Goal: Information Seeking & Learning: Learn about a topic

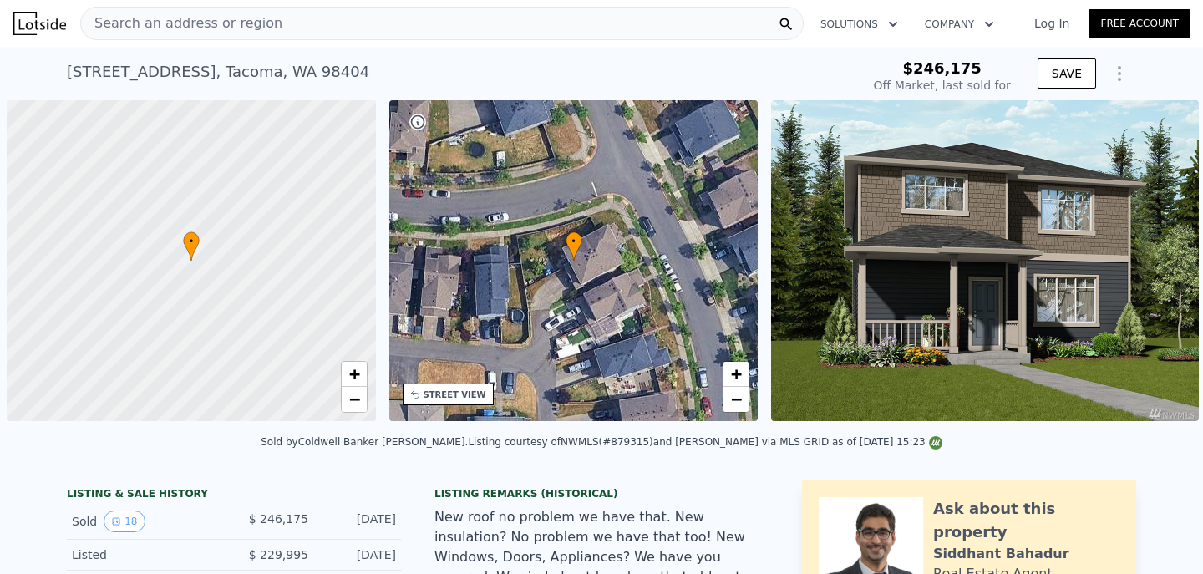
scroll to position [0, 7]
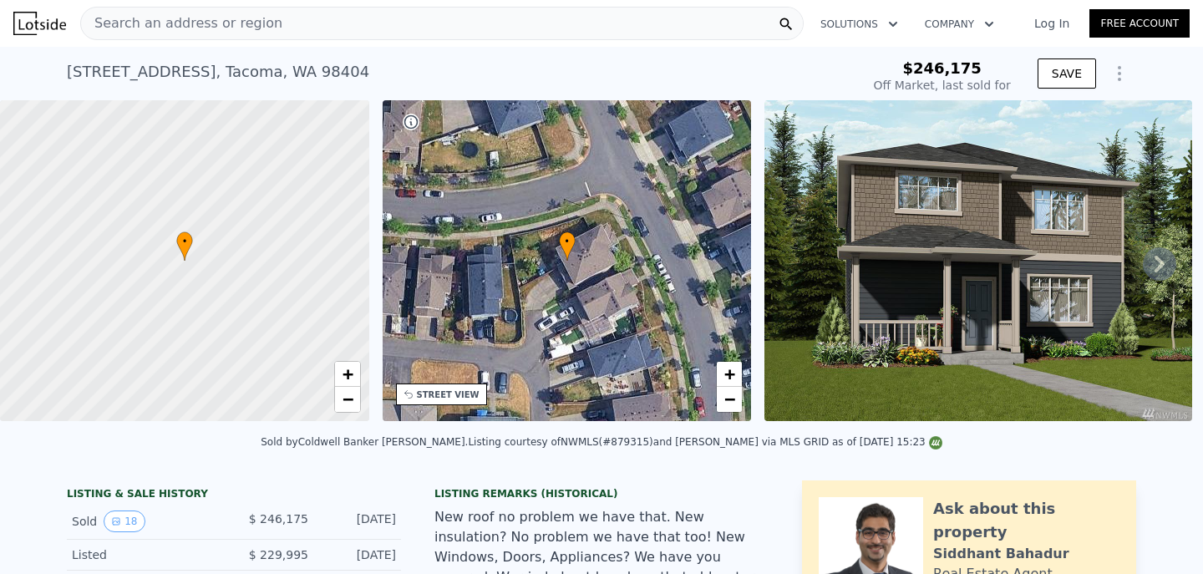
type input "-$ 261,509"
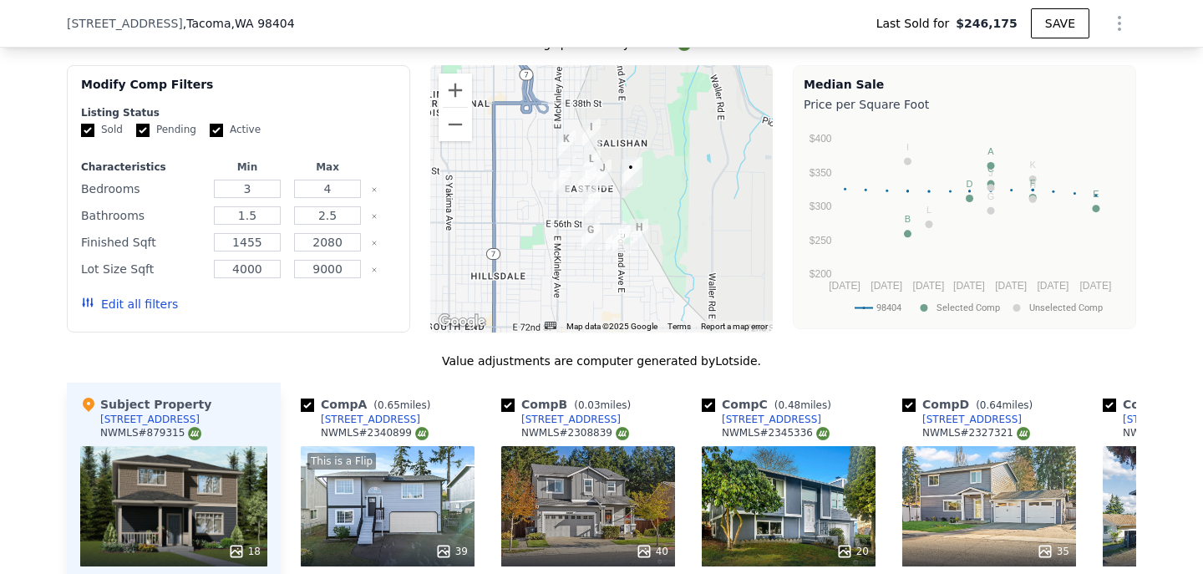
scroll to position [1333, 0]
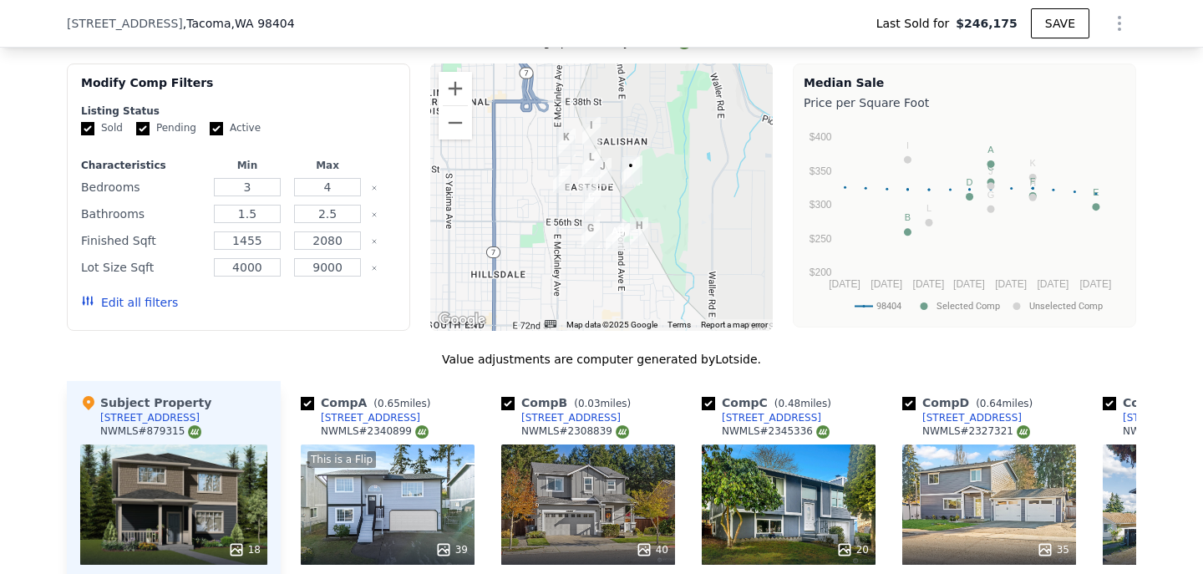
click at [303, 404] on input "checkbox" at bounding box center [307, 403] width 13 height 13
checkbox input "false"
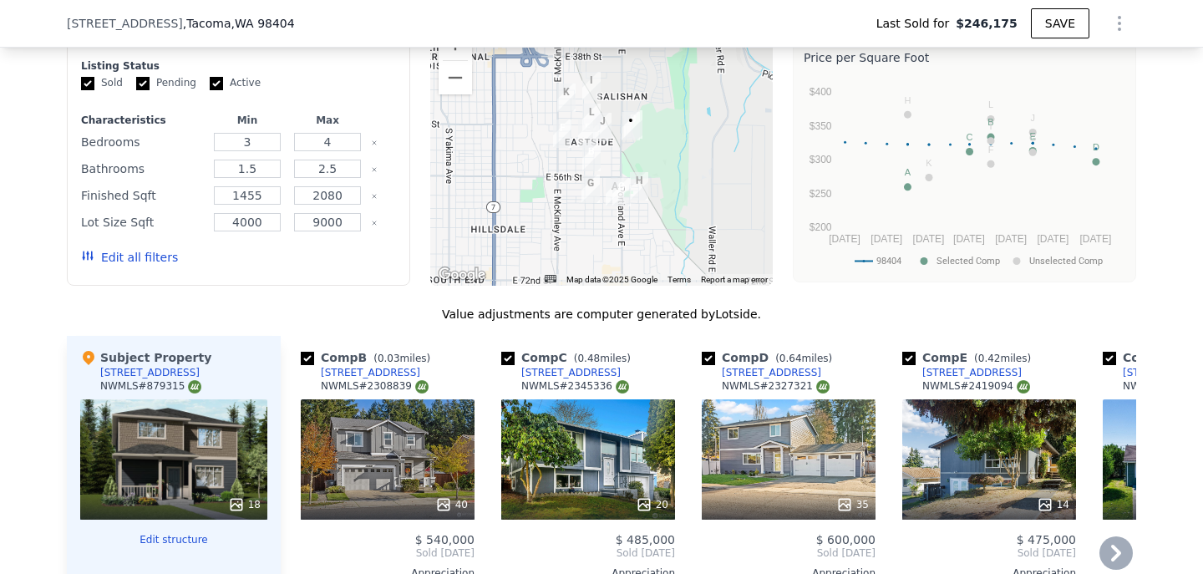
scroll to position [1294, 0]
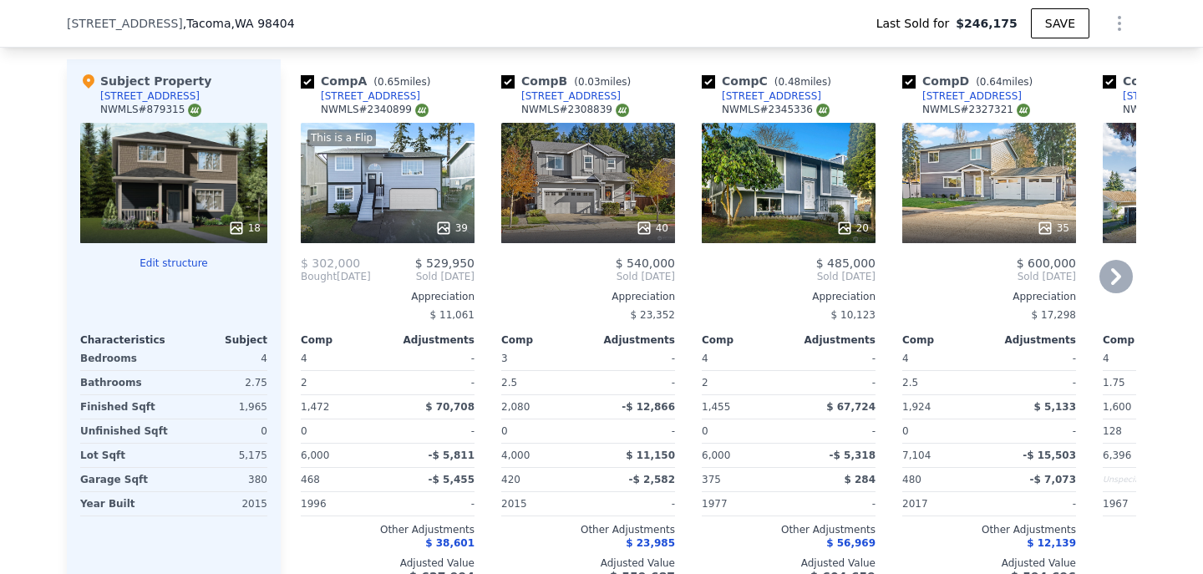
scroll to position [1653, 0]
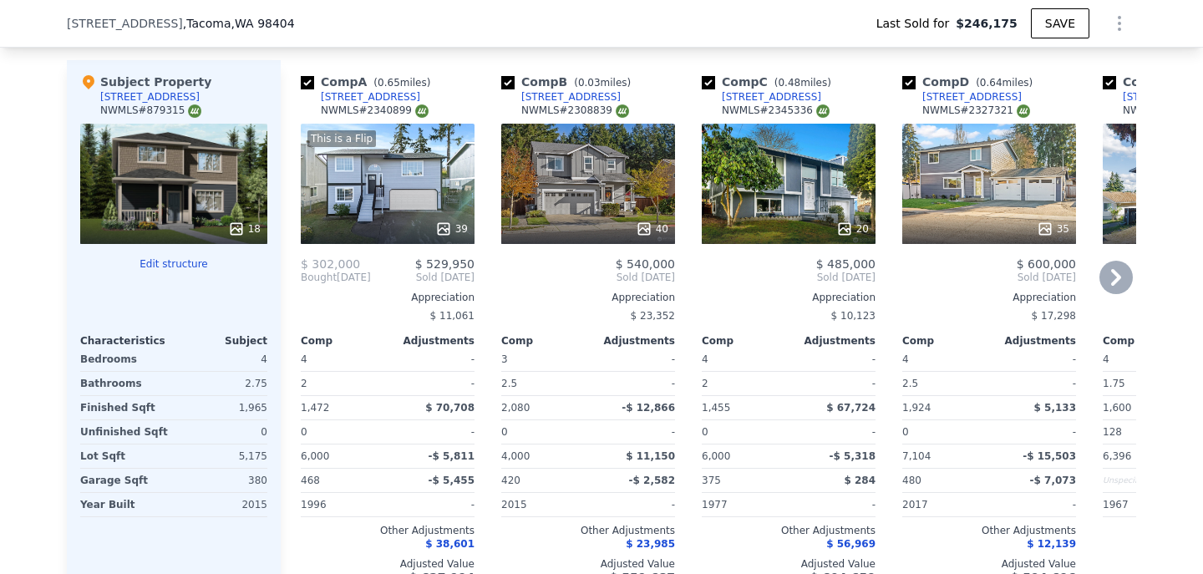
click at [460, 187] on div "This is a Flip 39" at bounding box center [388, 184] width 174 height 120
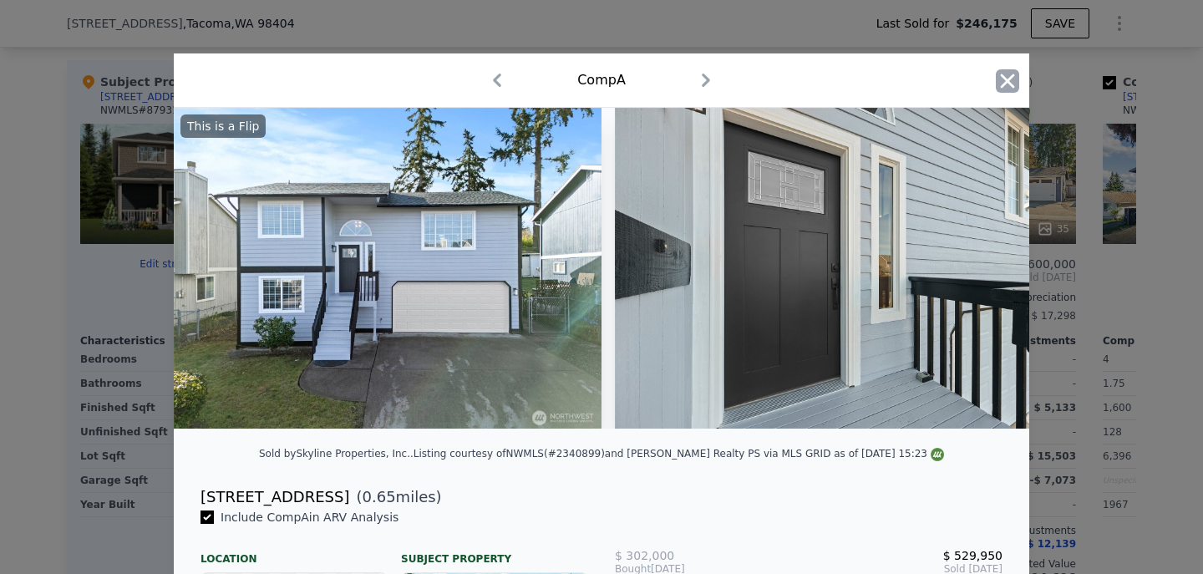
click at [1008, 82] on icon "button" at bounding box center [1008, 81] width 14 height 14
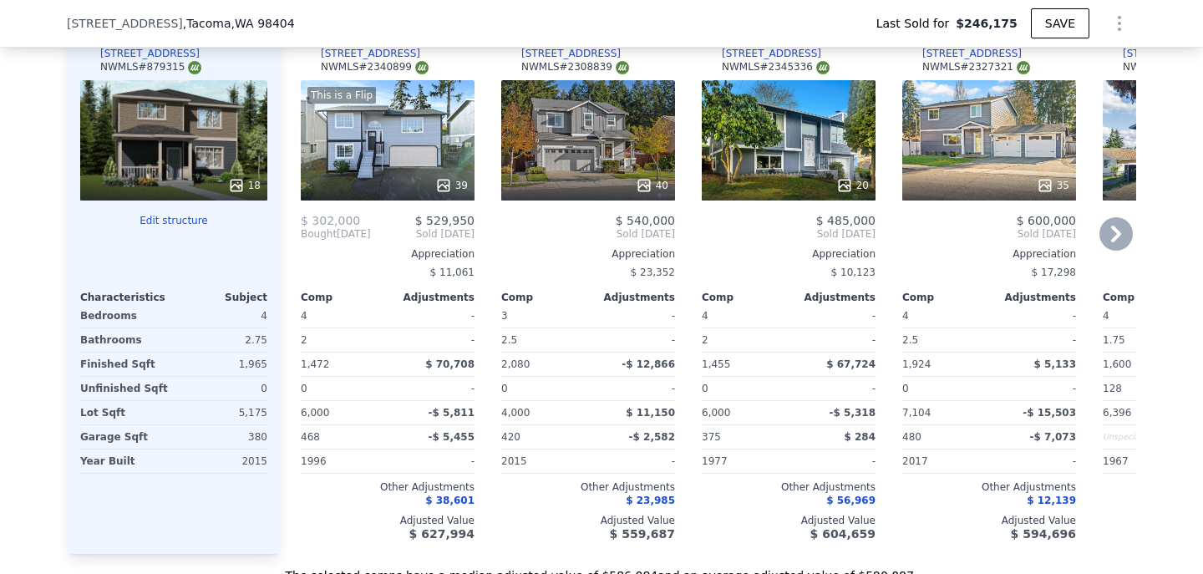
scroll to position [1698, 0]
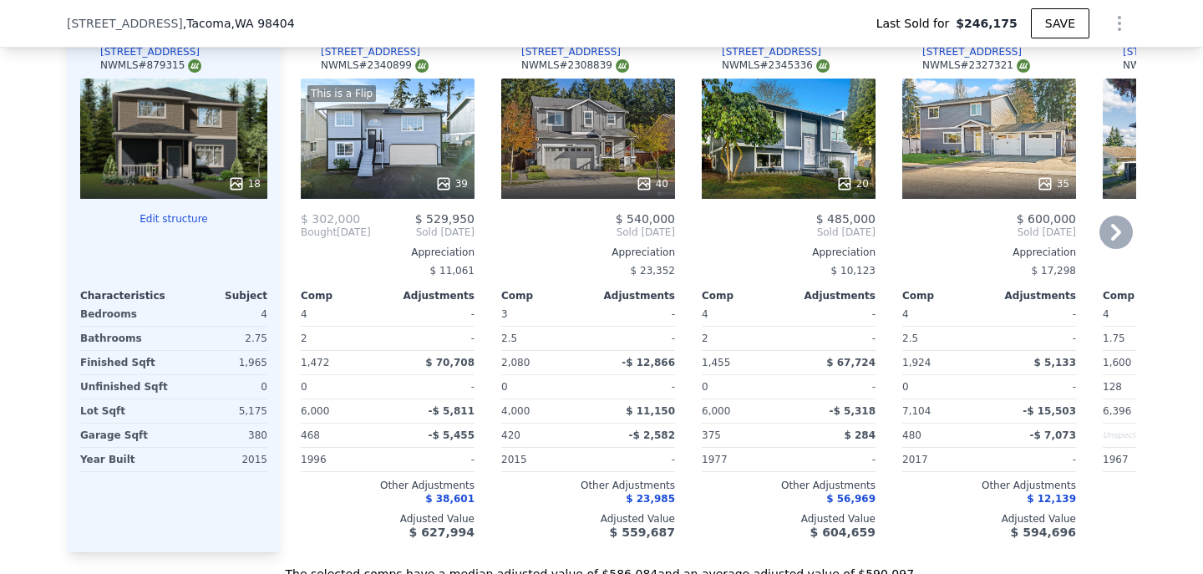
click at [449, 141] on div "This is a Flip 39" at bounding box center [388, 139] width 174 height 120
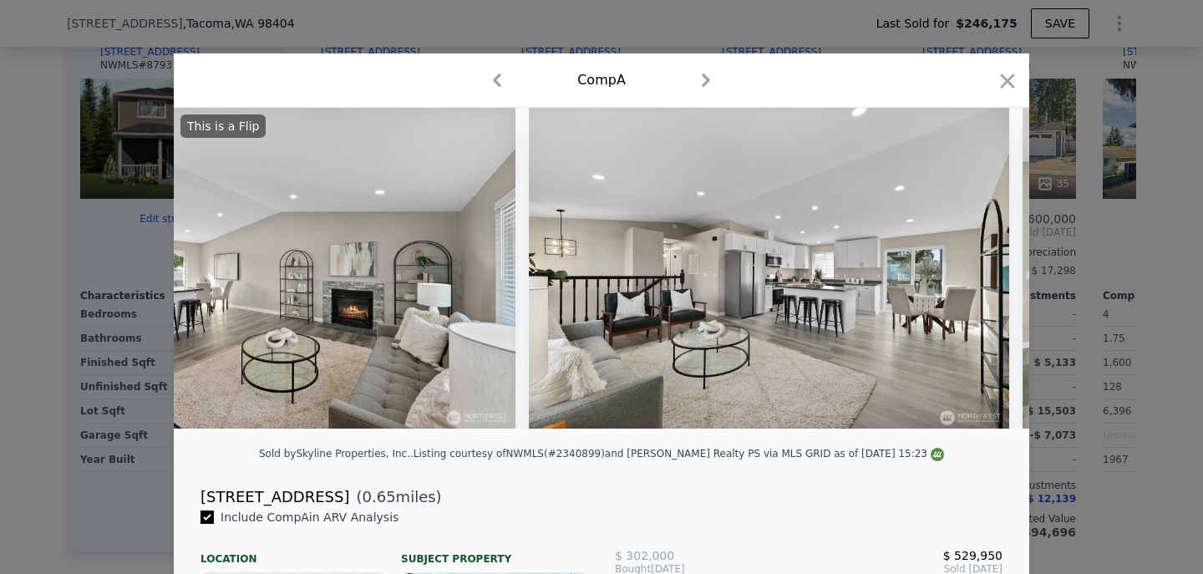
scroll to position [0, 1569]
click at [1014, 84] on icon "button" at bounding box center [1007, 80] width 23 height 23
